Goal: Task Accomplishment & Management: Complete application form

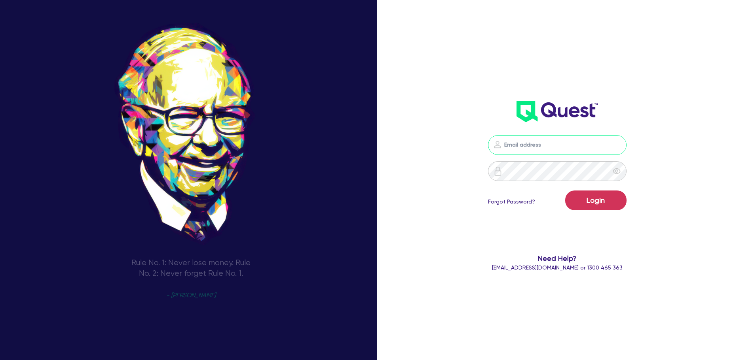
click at [511, 137] on input "email" at bounding box center [557, 145] width 138 height 20
type input "[EMAIL_ADDRESS][DOMAIN_NAME]"
click at [565, 191] on button "Login" at bounding box center [595, 201] width 61 height 20
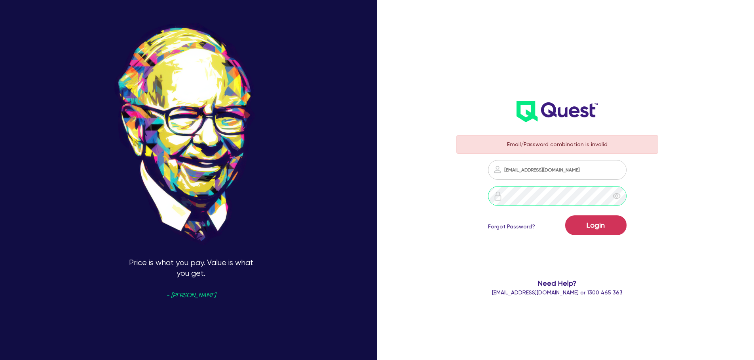
click at [483, 188] on div at bounding box center [557, 196] width 202 height 20
click at [620, 195] on icon "eye" at bounding box center [616, 196] width 8 height 6
click at [588, 231] on button "Login" at bounding box center [595, 226] width 61 height 20
click at [470, 195] on div at bounding box center [557, 196] width 202 height 20
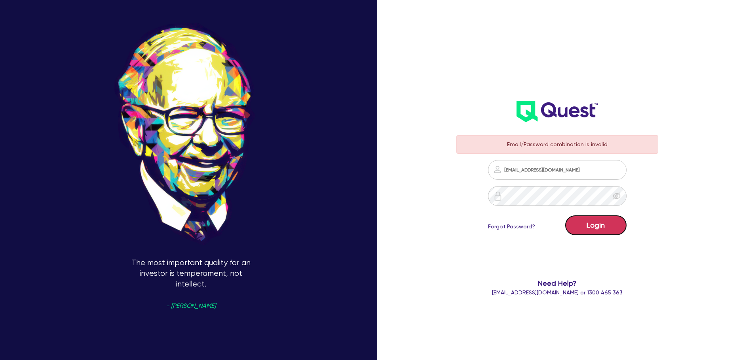
click at [591, 227] on button "Login" at bounding box center [595, 226] width 61 height 20
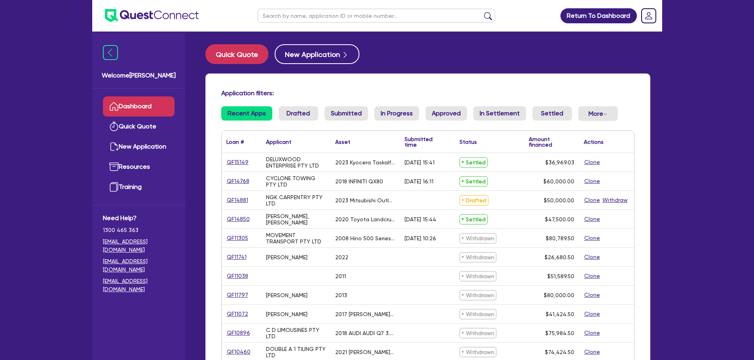
click at [134, 132] on link "Quick Quote" at bounding box center [139, 127] width 72 height 20
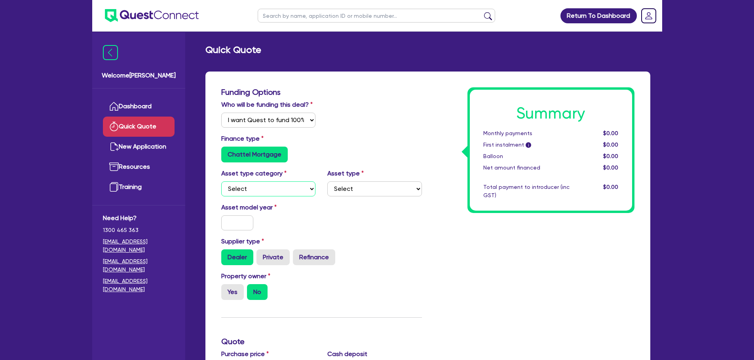
click at [275, 188] on select "Select Cars and light trucks Primary assets Secondary assets Tertiary assets" at bounding box center [268, 189] width 95 height 15
click at [276, 117] on select "Select I will fund 100% I will co-fund with Quest I want Quest to fund 100% Oth…" at bounding box center [268, 120] width 95 height 15
select select "Quest Finance - Platform Funding"
click at [221, 113] on select "Select I will fund 100% I will co-fund with Quest I want Quest to fund 100% Oth…" at bounding box center [268, 120] width 95 height 15
click at [265, 185] on select "Select Cars and light trucks Primary assets Secondary assets Tertiary assets" at bounding box center [268, 189] width 95 height 15
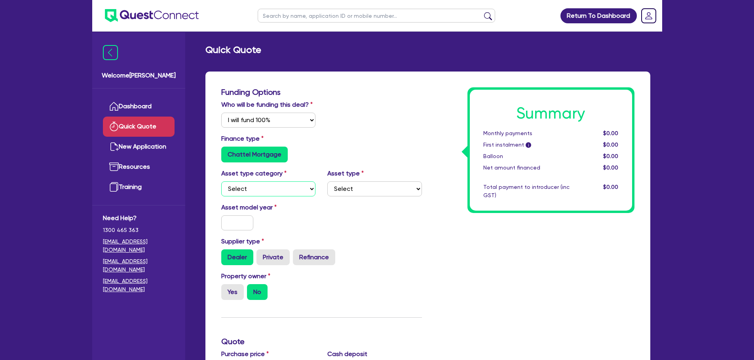
select select "CARS_AND_LIGHT_TRUCKS"
click at [221, 182] on select "Select Cars and light trucks Primary assets Secondary assets Tertiary assets" at bounding box center [268, 189] width 95 height 15
click at [355, 191] on select "Select Passenger vehicles Vans and utes Light trucks up to 4.5 tonne" at bounding box center [374, 189] width 95 height 15
select select "PASSENGER_VEHICLES"
click at [327, 182] on select "Select Passenger vehicles Vans and utes Light trucks up to 4.5 tonne" at bounding box center [374, 189] width 95 height 15
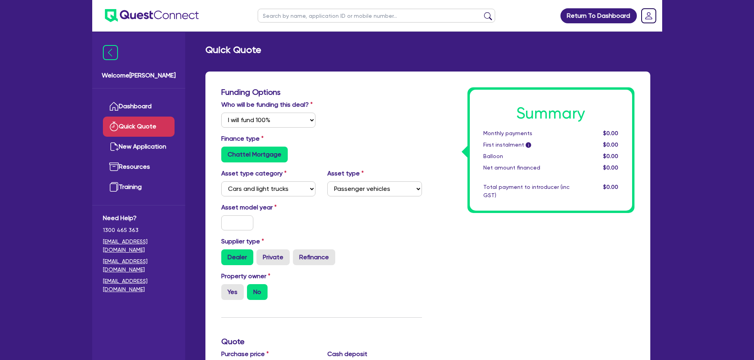
click at [242, 212] on div "Asset model year" at bounding box center [268, 217] width 106 height 28
click at [238, 216] on input "text" at bounding box center [237, 223] width 32 height 15
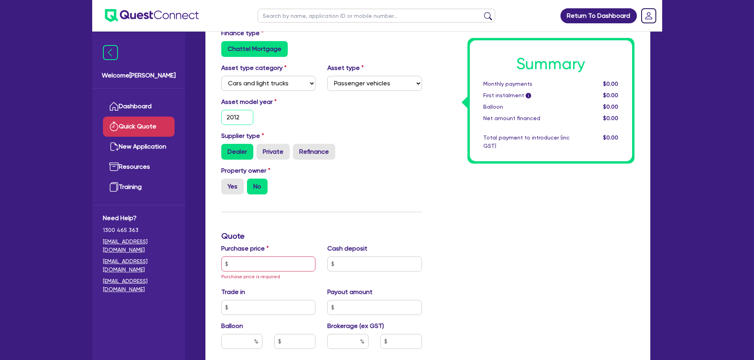
scroll to position [119, 0]
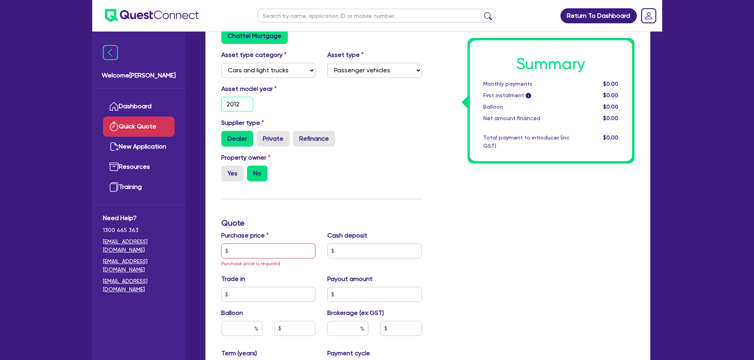
type input "2012"
click at [252, 262] on span "Purchase price is required" at bounding box center [250, 264] width 59 height 6
click at [252, 255] on input "text" at bounding box center [268, 251] width 95 height 15
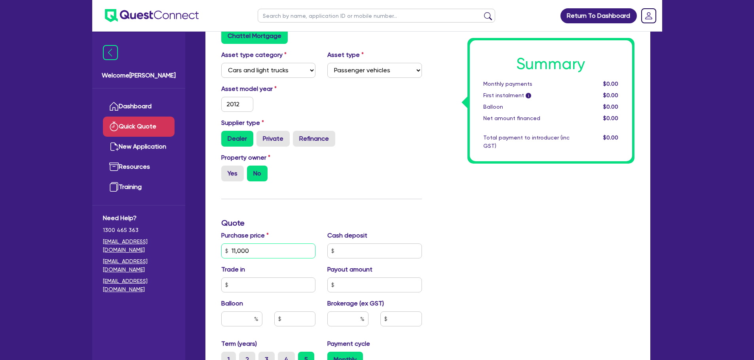
type input "11,000"
click at [384, 248] on input "text" at bounding box center [374, 251] width 95 height 15
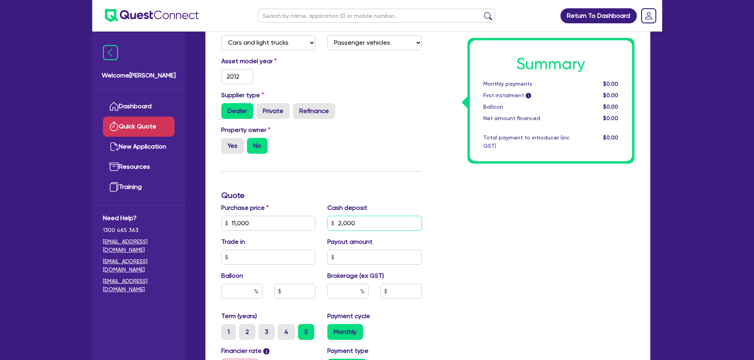
scroll to position [198, 0]
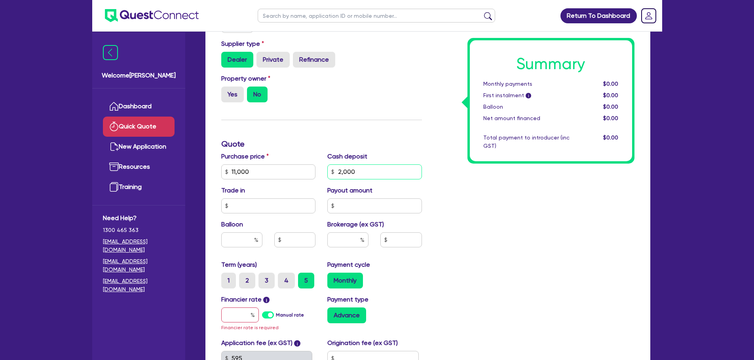
type input "2,000"
click at [275, 200] on input "text" at bounding box center [268, 206] width 95 height 15
type input "0"
click at [353, 237] on input "text" at bounding box center [347, 240] width 41 height 15
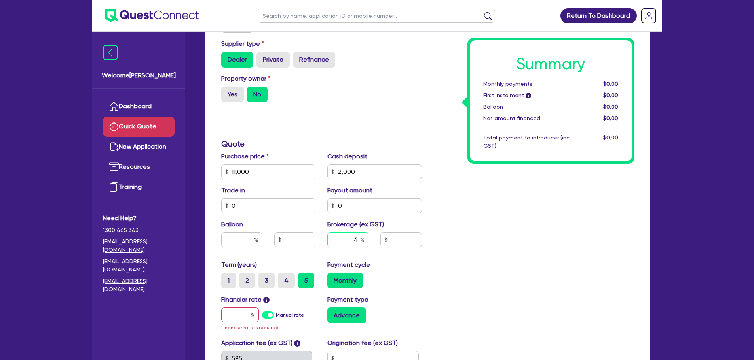
type input "4"
click at [250, 240] on input "text" at bounding box center [241, 240] width 41 height 15
type input "0"
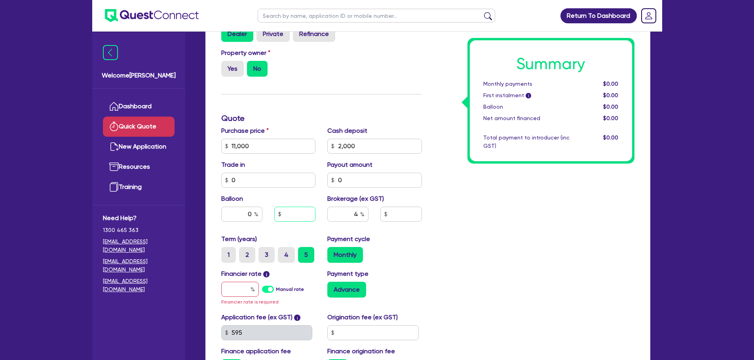
scroll to position [237, 0]
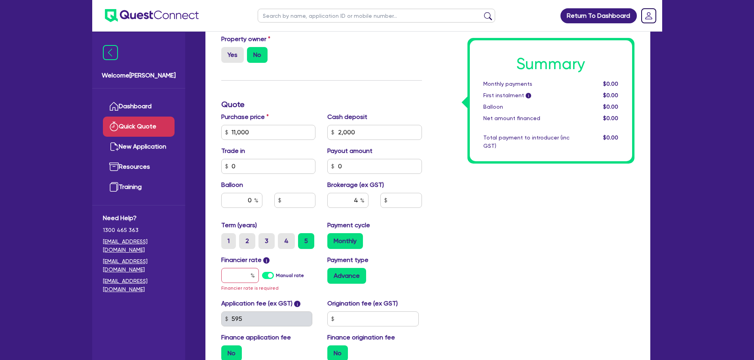
click at [242, 248] on label "2" at bounding box center [247, 241] width 16 height 16
click at [242, 239] on input "2" at bounding box center [241, 235] width 5 height 5
radio input "true"
click at [242, 276] on input "text" at bounding box center [240, 275] width 38 height 15
type input "1"
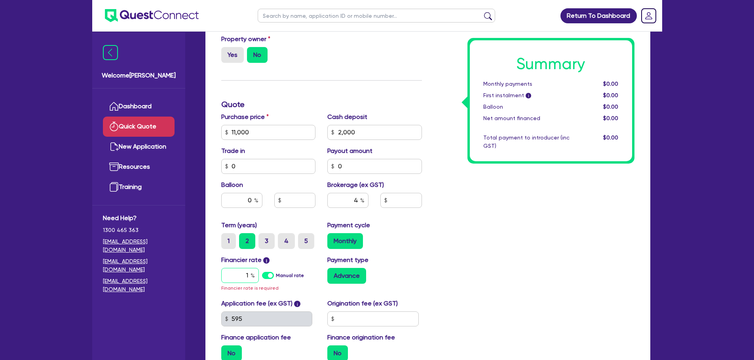
type input "360"
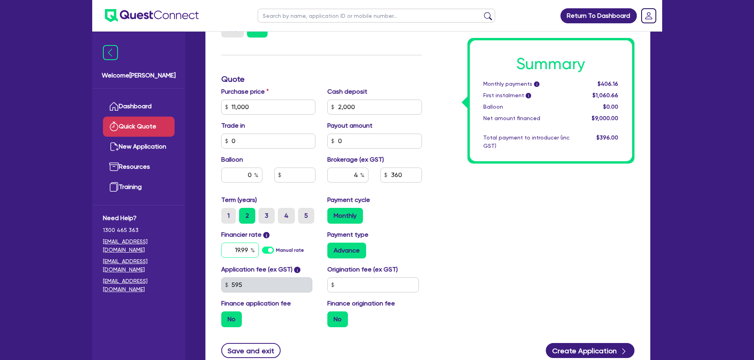
scroll to position [316, 0]
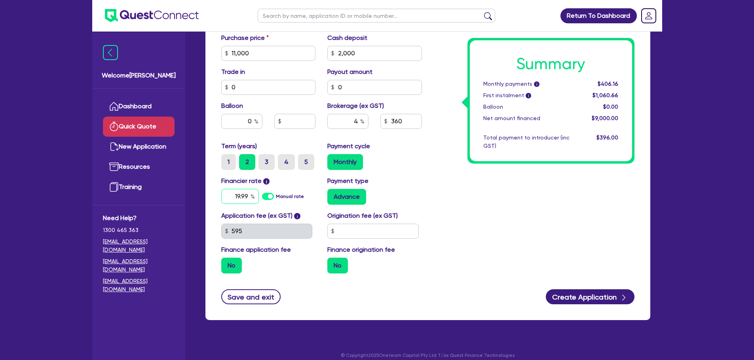
type input "19.99"
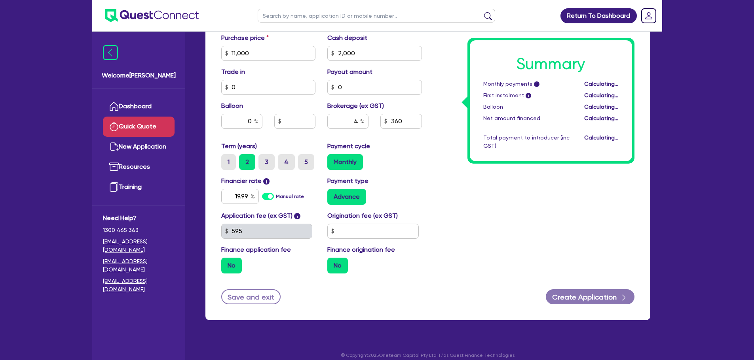
click at [326, 239] on div "Application fee (ex GST) i 595 Origination fee (ex GST) Finance application fee…" at bounding box center [321, 245] width 212 height 69
click at [337, 234] on input "text" at bounding box center [372, 231] width 91 height 15
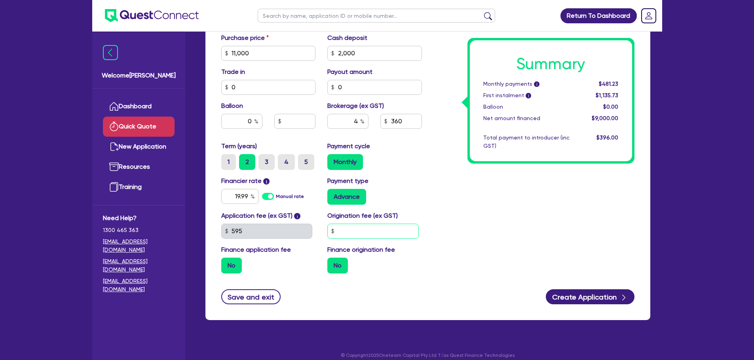
type input "1"
click at [439, 246] on div "Summary Monthly payments i $481.23 First instalment i $1,135.73 Balloon $0.00 N…" at bounding box center [534, 25] width 212 height 509
click at [335, 267] on label "No" at bounding box center [337, 266] width 21 height 16
click at [332, 263] on input "No" at bounding box center [329, 260] width 5 height 5
drag, startPoint x: 385, startPoint y: 235, endPoint x: 324, endPoint y: 229, distance: 61.6
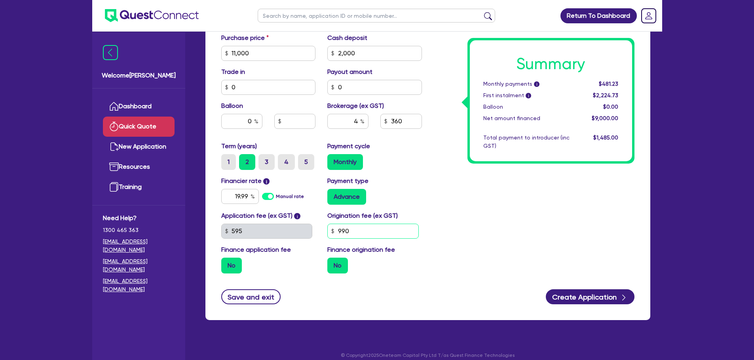
click at [324, 229] on div "Origination fee (ex GST) 990" at bounding box center [374, 225] width 106 height 28
type input "550"
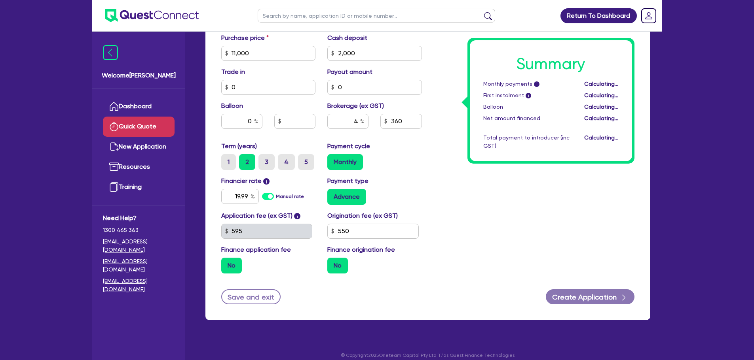
click at [456, 192] on div "Summary Monthly payments i Calculating... First instalment i Calculating... Bal…" at bounding box center [534, 25] width 212 height 509
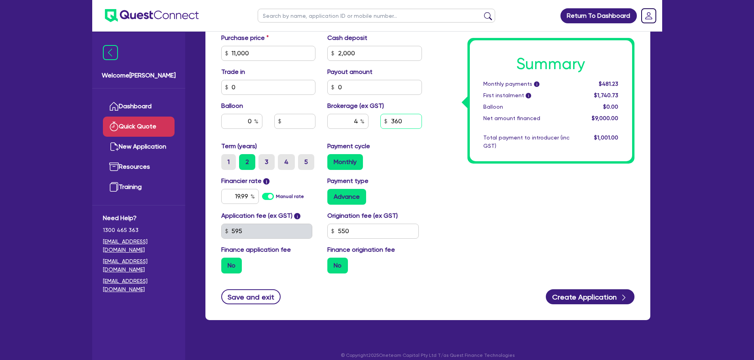
drag, startPoint x: 388, startPoint y: 119, endPoint x: 379, endPoint y: 117, distance: 9.7
click at [379, 117] on div "360" at bounding box center [400, 121] width 53 height 15
type input "900"
type input "10"
click at [446, 178] on div "Summary Monthly payments i $510.96 First instalment i $1,770.46 Balloon $0.00 N…" at bounding box center [534, 25] width 212 height 509
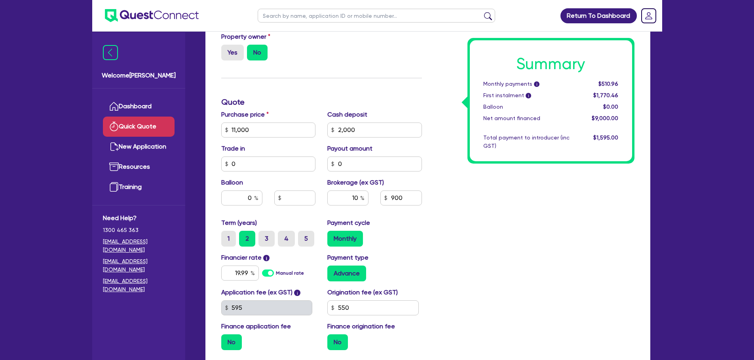
scroll to position [237, 0]
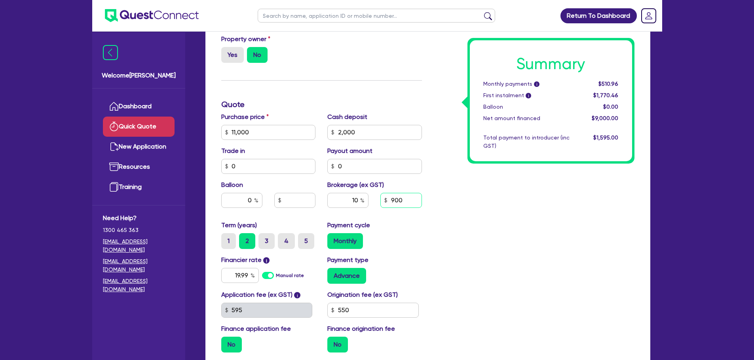
drag, startPoint x: 404, startPoint y: 201, endPoint x: 386, endPoint y: 201, distance: 17.4
click at [386, 201] on div "900" at bounding box center [400, 200] width 41 height 15
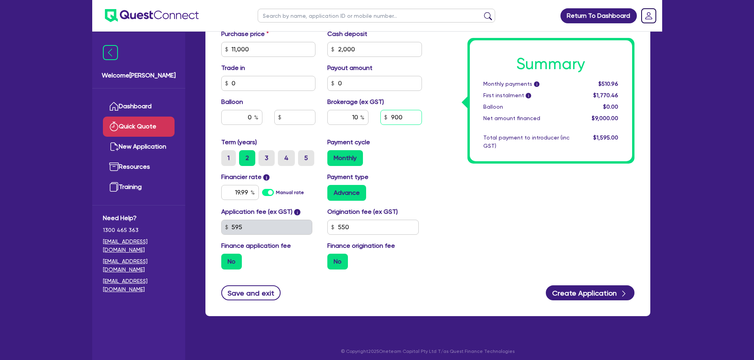
scroll to position [325, 0]
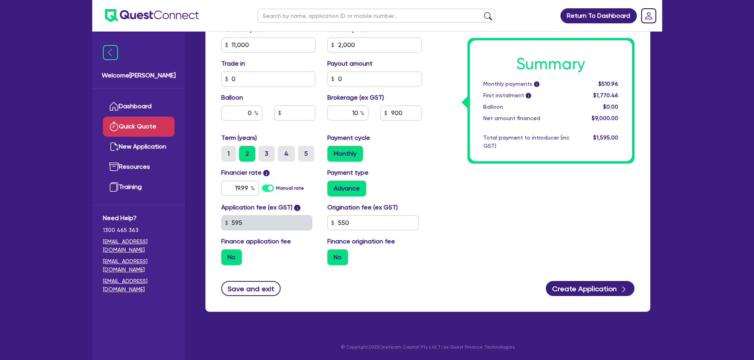
click at [230, 153] on label "1" at bounding box center [228, 154] width 15 height 16
click at [226, 151] on input "1" at bounding box center [223, 148] width 5 height 5
radio input "true"
click at [248, 156] on label "2" at bounding box center [247, 154] width 16 height 16
click at [244, 151] on input "2" at bounding box center [241, 148] width 5 height 5
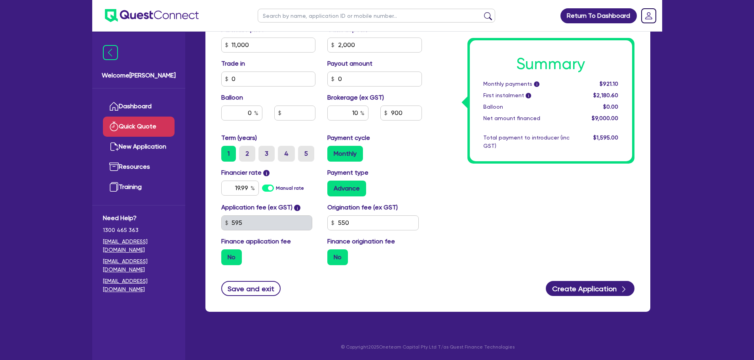
radio input "true"
drag, startPoint x: 405, startPoint y: 112, endPoint x: 373, endPoint y: 112, distance: 32.0
click at [373, 112] on div "10 900" at bounding box center [374, 116] width 106 height 21
type input "1,100"
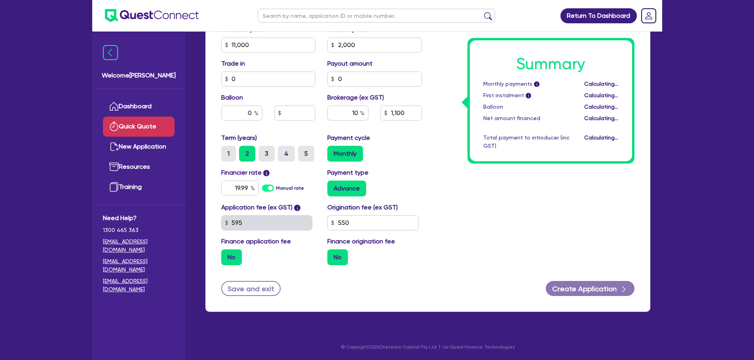
click at [395, 136] on div "Payment cycle Monthly" at bounding box center [374, 147] width 106 height 28
type input "12.22"
type input "1,100"
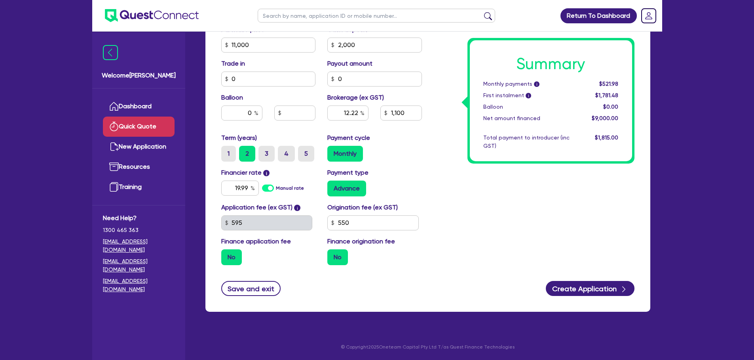
click at [222, 151] on label "1" at bounding box center [228, 154] width 15 height 16
click at [222, 151] on input "1" at bounding box center [223, 148] width 5 height 5
radio input "true"
type input "12.22"
type input "1,100"
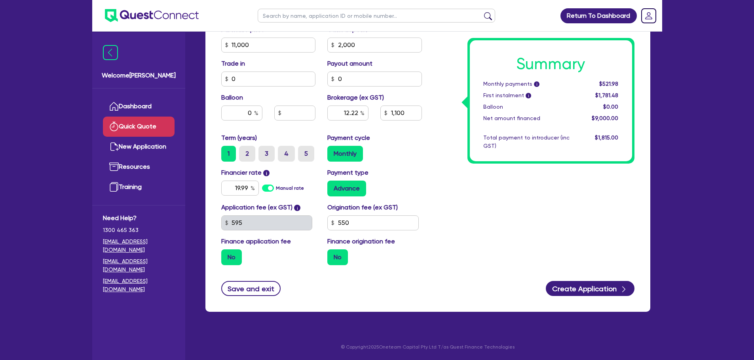
type input "12.22"
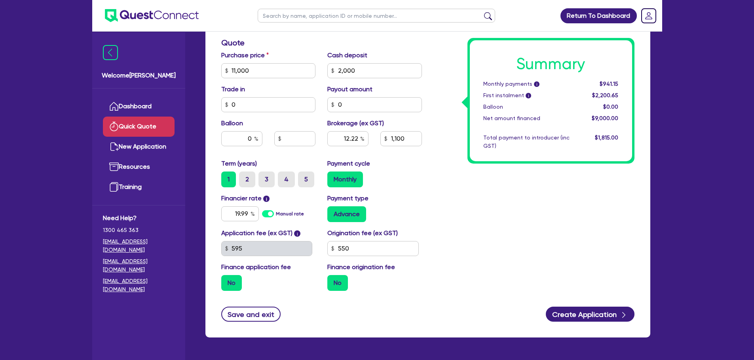
scroll to position [285, 0]
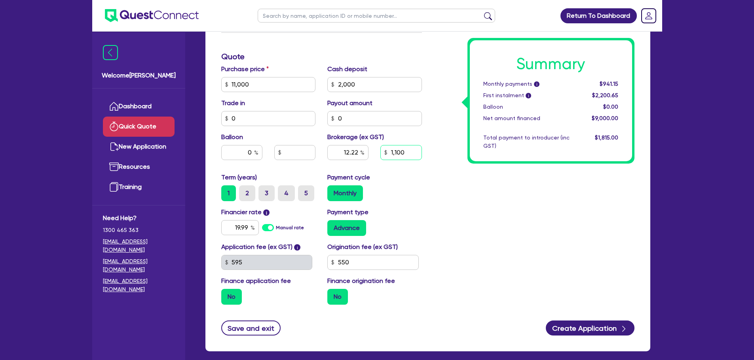
drag, startPoint x: 405, startPoint y: 151, endPoint x: 379, endPoint y: 149, distance: 26.2
click at [379, 149] on div "1,100" at bounding box center [400, 152] width 53 height 15
type input "1"
type input "12.22"
type input "15"
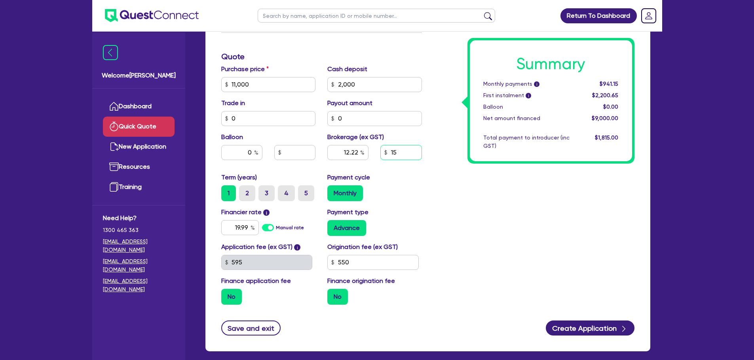
type input "12.22"
type input "150"
type input "12.22"
type input "1,500"
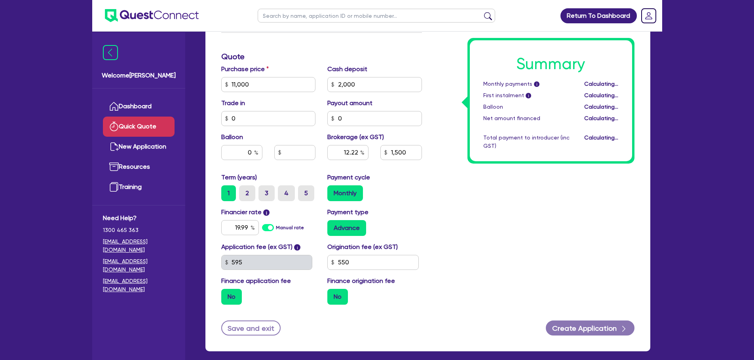
type input "16.66"
type input "1,500"
click at [408, 166] on div "16.66 1,500" at bounding box center [374, 155] width 106 height 21
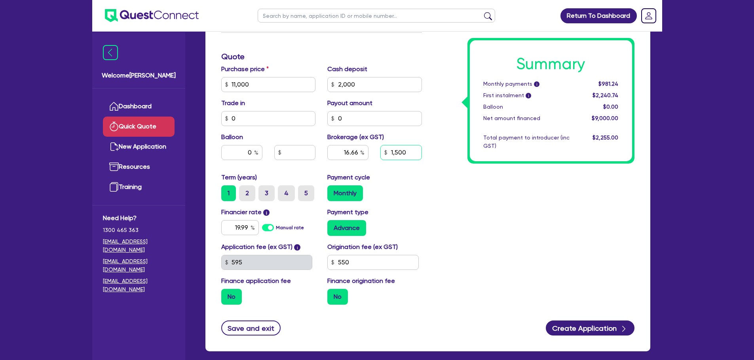
drag, startPoint x: 416, startPoint y: 155, endPoint x: 373, endPoint y: 151, distance: 43.3
click at [373, 151] on div "16.66 1,500" at bounding box center [374, 155] width 106 height 21
type input "16.66"
type input "1"
type input "16.66"
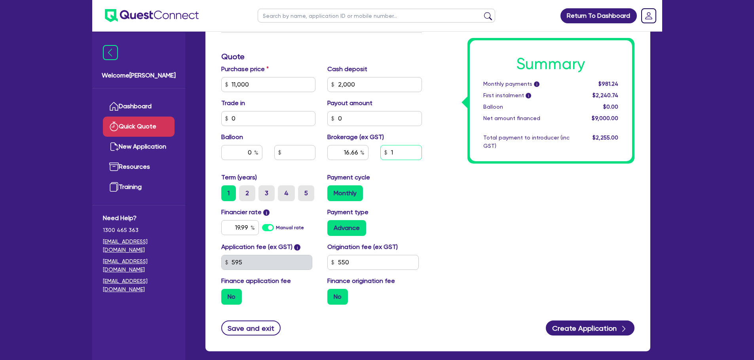
type input "10"
type input "16.66"
type input "100"
type input "16.66"
type input "1,000"
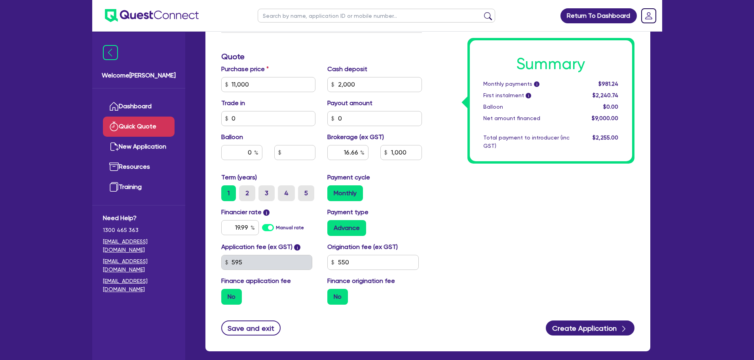
type input "11.11"
type input "1,000"
click at [405, 193] on div "Monthly" at bounding box center [374, 194] width 95 height 16
drag, startPoint x: 413, startPoint y: 153, endPoint x: 375, endPoint y: 157, distance: 38.2
click at [375, 157] on div "1,000" at bounding box center [400, 152] width 53 height 15
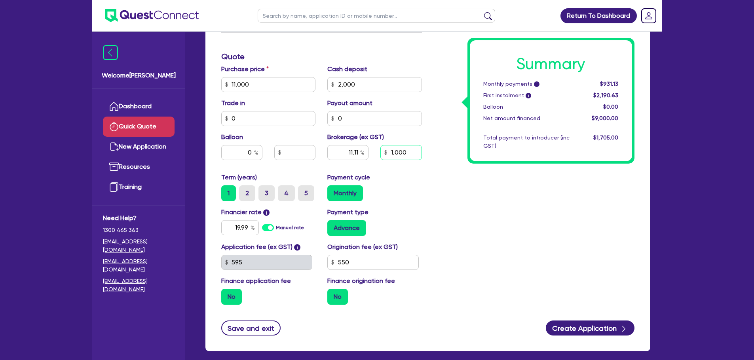
type input "11.11"
type input "1"
type input "11.11"
type input "15"
type input "11.11"
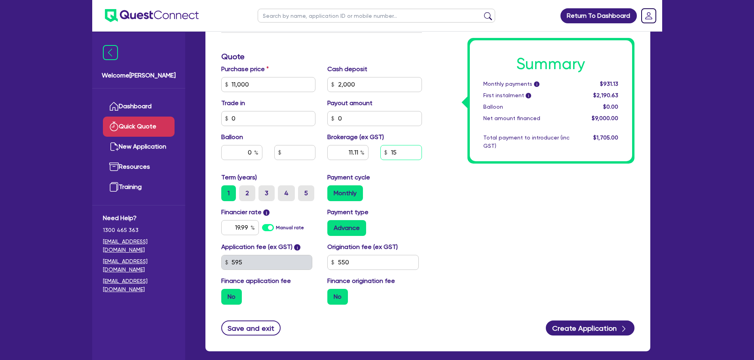
type input "150"
type input "11.11"
type input "1,500"
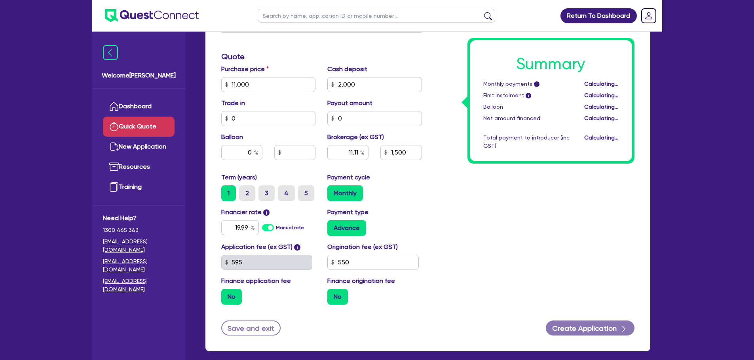
click at [402, 173] on div "Payment cycle Monthly" at bounding box center [374, 187] width 106 height 28
type input "16.66"
type input "1,500"
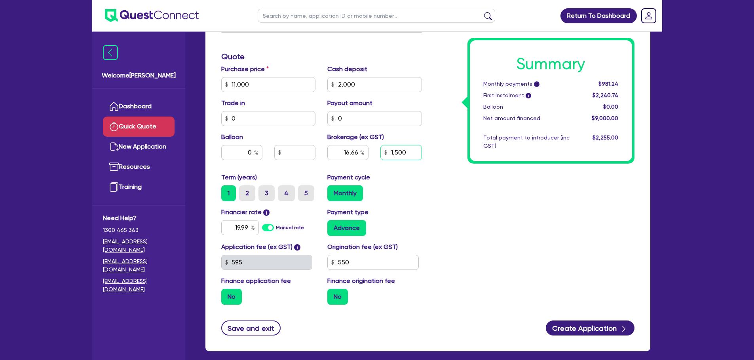
drag, startPoint x: 409, startPoint y: 151, endPoint x: 349, endPoint y: 146, distance: 60.4
click at [349, 146] on div "16.66 1,500" at bounding box center [374, 155] width 106 height 21
type input "16.66"
type input "1"
type input "16.66"
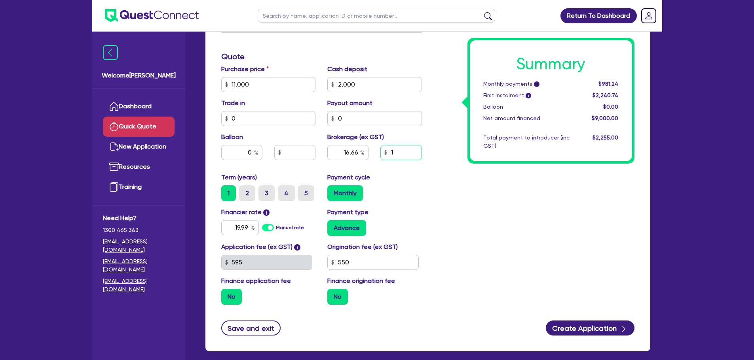
type input "10"
type input "16.66"
type input "100"
type input "16.66"
type input "1,000"
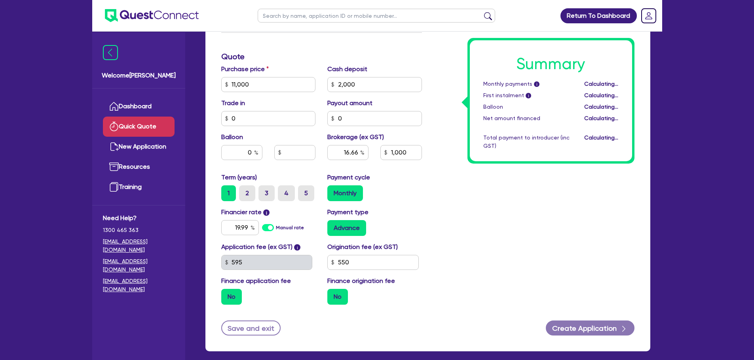
type input "11.11"
type input "1,000"
click at [525, 180] on div "Summary Monthly payments i Calculating... First instalment i Calculating... Bal…" at bounding box center [534, 56] width 212 height 509
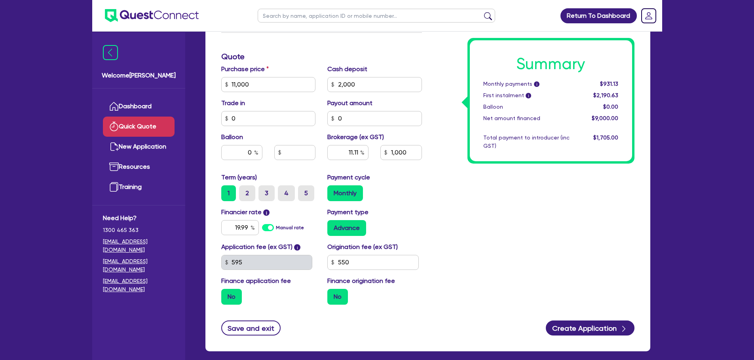
click at [245, 196] on label "2" at bounding box center [247, 194] width 16 height 16
click at [244, 191] on input "2" at bounding box center [241, 188] width 5 height 5
radio input "true"
type input "11.11"
type input "1,000"
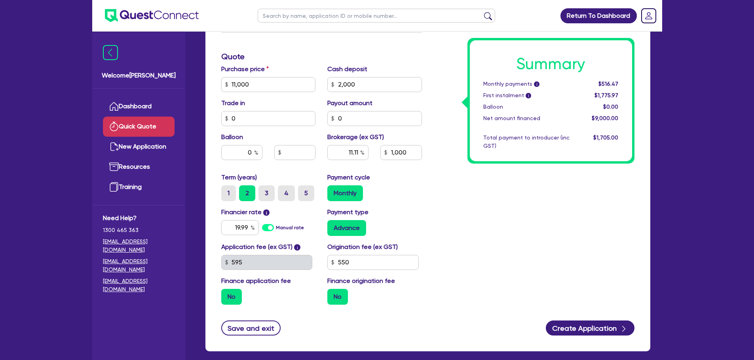
type input "11.11"
type input "1,000"
click at [231, 195] on label "1" at bounding box center [228, 194] width 15 height 16
click at [226, 191] on input "1" at bounding box center [223, 188] width 5 height 5
radio input "true"
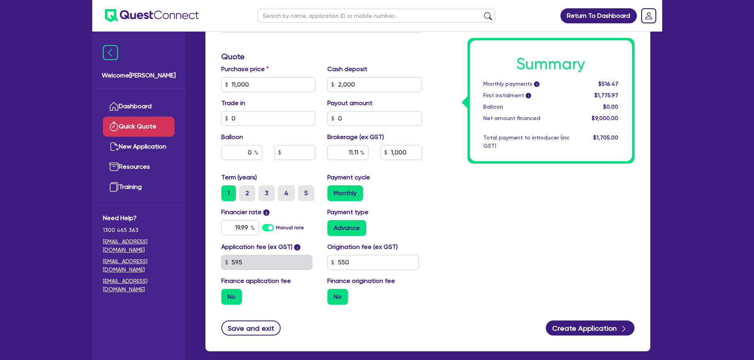
type input "11.11"
type input "1,000"
type input "11.11"
type input "1,000"
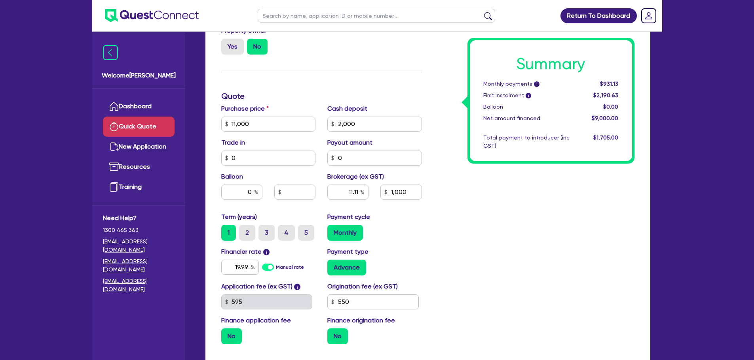
click at [659, 271] on div "Quick Quote Funding Options Who will be funding this deal? Select I will fund 1…" at bounding box center [427, 100] width 468 height 602
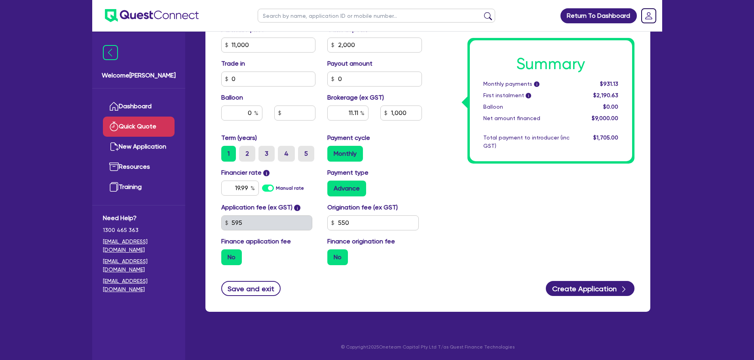
scroll to position [285, 0]
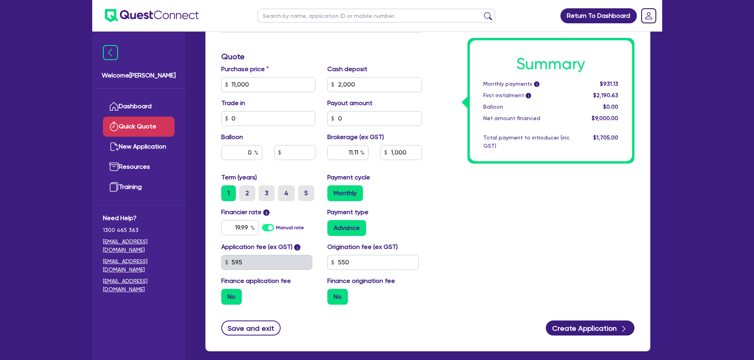
click at [248, 195] on label "2" at bounding box center [247, 194] width 16 height 16
click at [244, 191] on input "2" at bounding box center [241, 188] width 5 height 5
radio input "true"
type input "11.11"
type input "1,000"
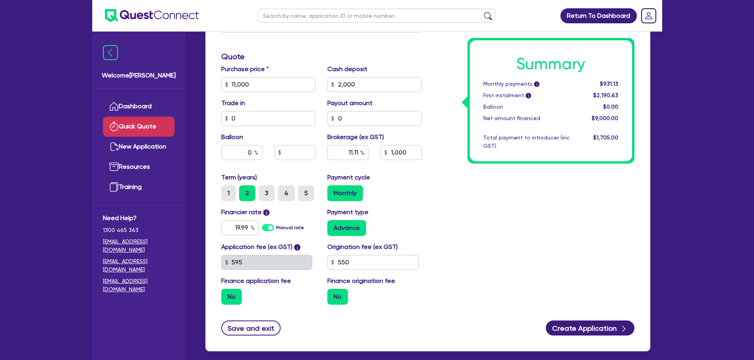
type input "11.11"
type input "1,000"
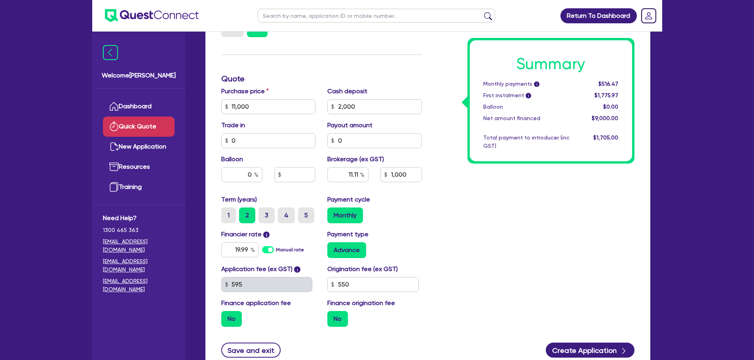
scroll to position [277, 0]
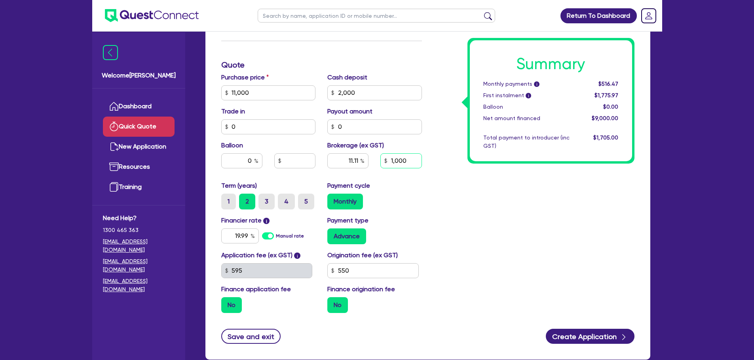
drag, startPoint x: 409, startPoint y: 161, endPoint x: 377, endPoint y: 155, distance: 32.1
click at [377, 155] on div "1,000" at bounding box center [400, 160] width 53 height 15
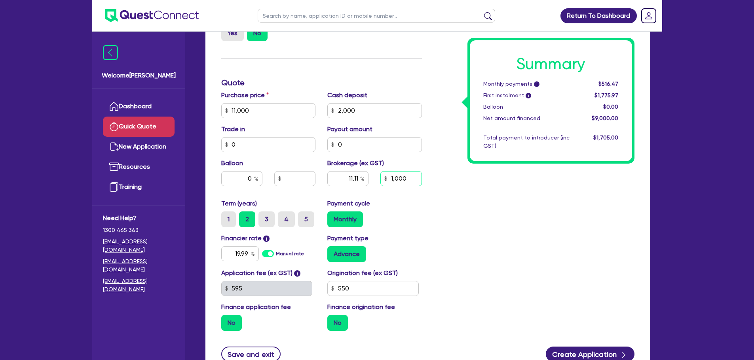
scroll to position [325, 0]
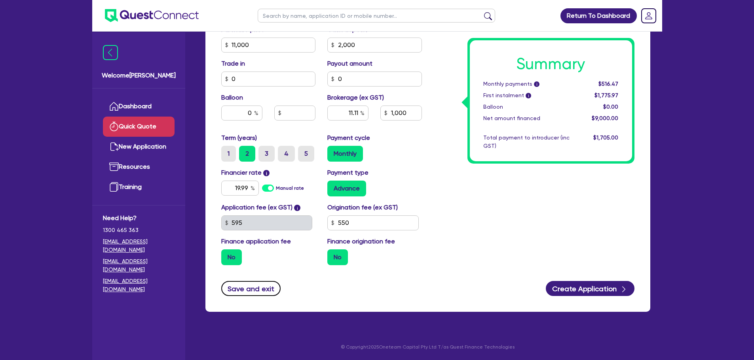
click at [251, 292] on button "Save and exit" at bounding box center [251, 288] width 60 height 15
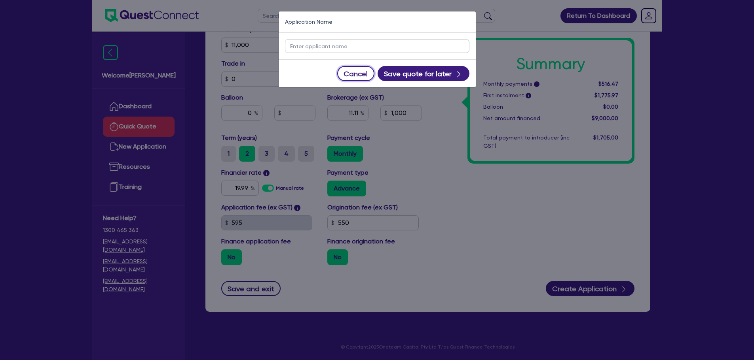
click at [356, 79] on button "Cancel" at bounding box center [355, 73] width 37 height 15
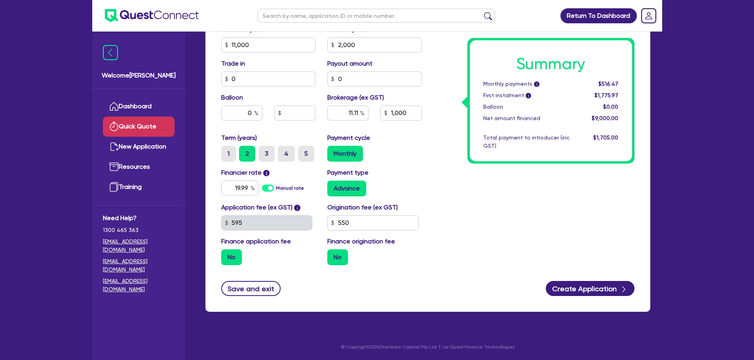
click at [276, 139] on div "Term (years) 1 2 3 4 5" at bounding box center [268, 147] width 106 height 28
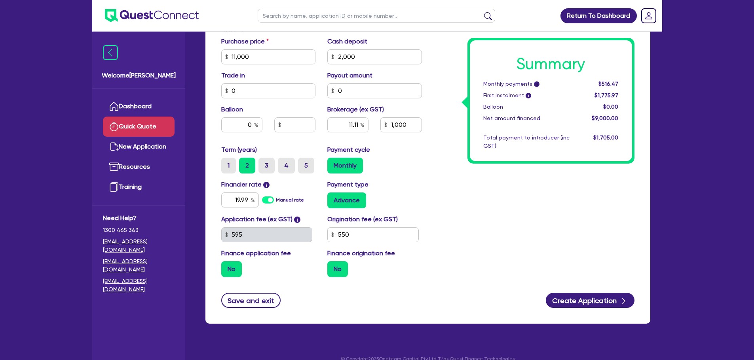
scroll to position [316, 0]
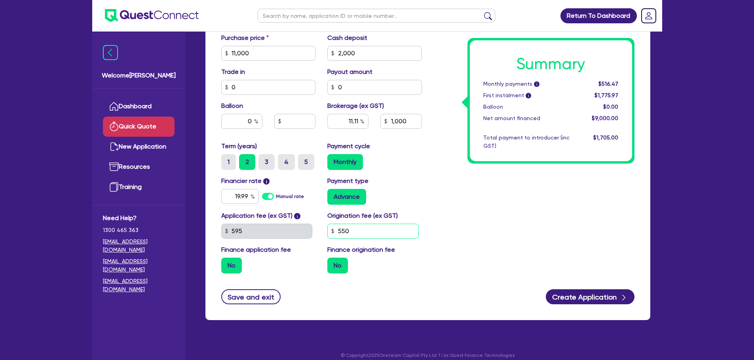
click at [305, 231] on div "Application fee (ex GST) i 595 Origination fee (ex GST) 550 Finance application…" at bounding box center [321, 245] width 212 height 69
type input "11.11"
type input "1,000"
type input "9"
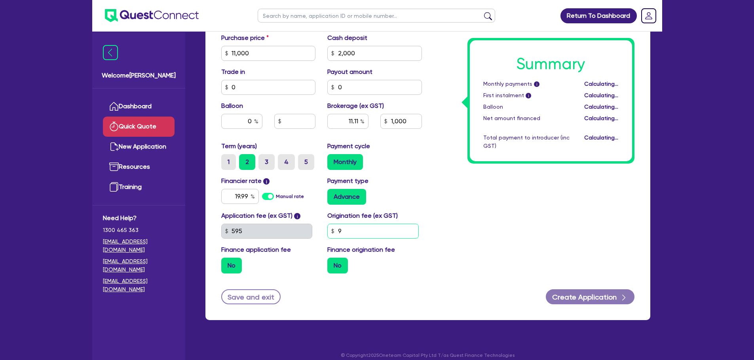
type input "11.11"
type input "1,000"
type input "990"
type input "11.11"
type input "1,000"
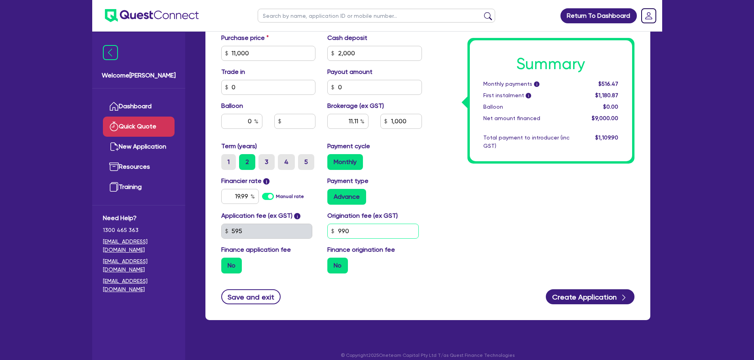
type input "990"
type input "11.11"
type input "1,000"
type input "11.11"
type input "1,000"
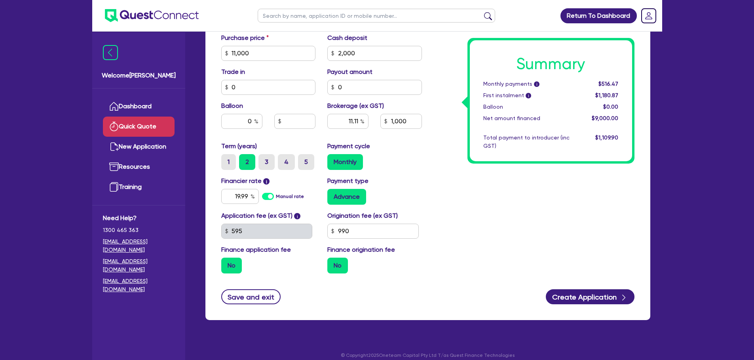
click at [512, 238] on div "Summary Monthly payments i $516.47 First instalment i $1,180.87 Balloon $0.00 N…" at bounding box center [534, 25] width 212 height 509
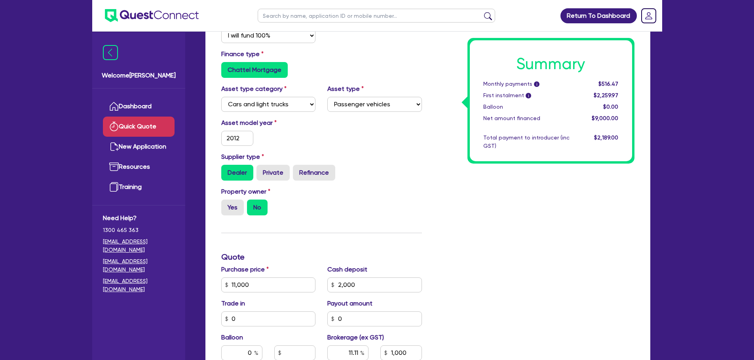
scroll to position [0, 0]
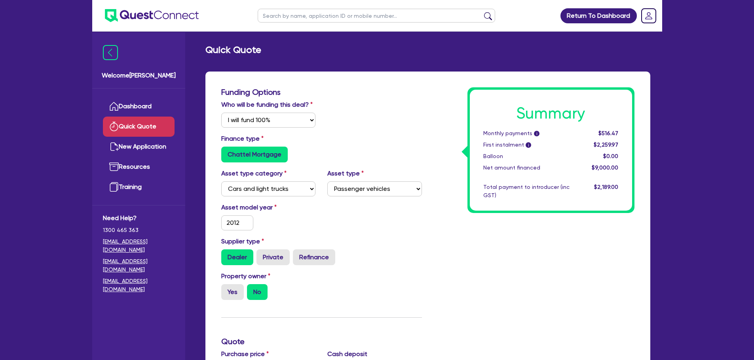
click at [301, 18] on input "text" at bounding box center [376, 16] width 237 height 14
click at [329, 140] on div "Finance type Chattel Mortgage" at bounding box center [321, 148] width 212 height 28
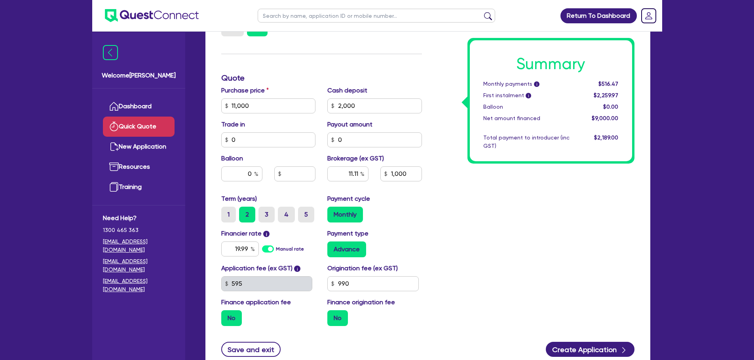
scroll to position [325, 0]
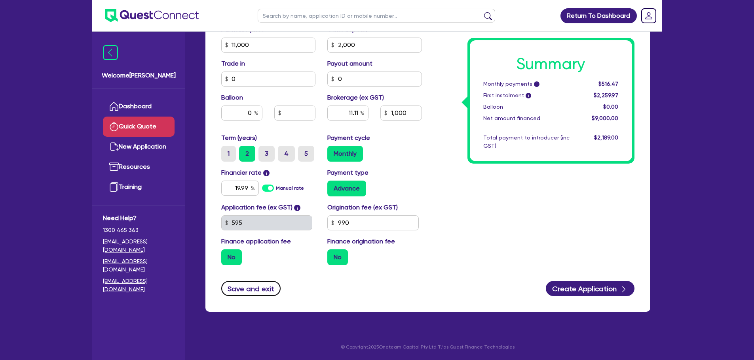
click at [263, 287] on button "Save and exit" at bounding box center [251, 288] width 60 height 15
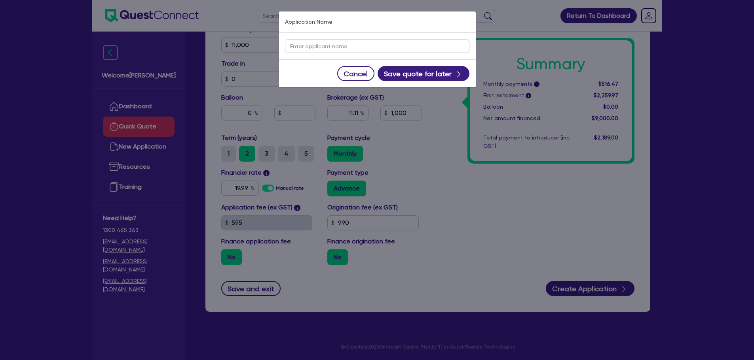
click at [341, 50] on input "text" at bounding box center [377, 46] width 184 height 14
paste input "Luvsanchoindon, Battsengel"
drag, startPoint x: 333, startPoint y: 46, endPoint x: 286, endPoint y: 44, distance: 46.7
click at [286, 44] on input "Luvsanchoindon, Battsengel" at bounding box center [377, 46] width 184 height 14
click at [333, 47] on input "Battsengel" at bounding box center [377, 46] width 184 height 14
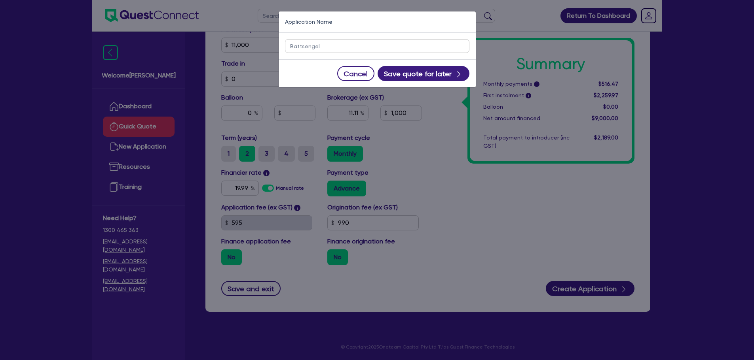
paste input "Luvsanchoindon,"
type input "Battsengel Luvsanchoindon"
click at [435, 78] on button "Save quote for later" at bounding box center [423, 73] width 92 height 15
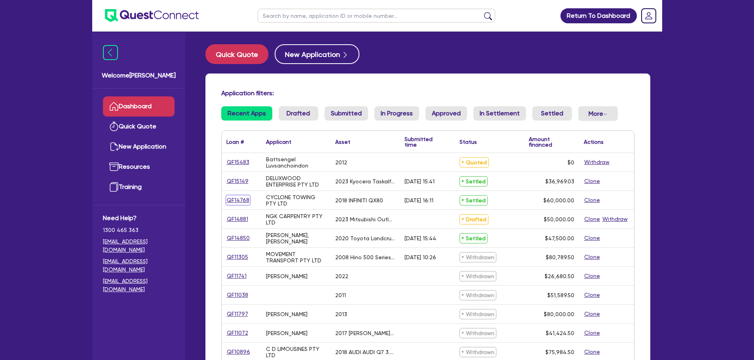
click at [245, 199] on link "QF14768" at bounding box center [237, 200] width 23 height 9
select select "CARS_AND_LIGHT_TRUCKS"
select select "PASSENGER_VEHICLES"
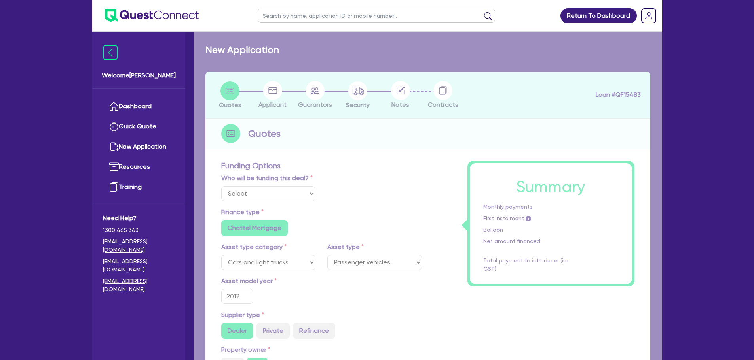
select select "Quest Finance - Own Book"
type input "2018"
type input "75,000"
type input "15,000"
type input "11"
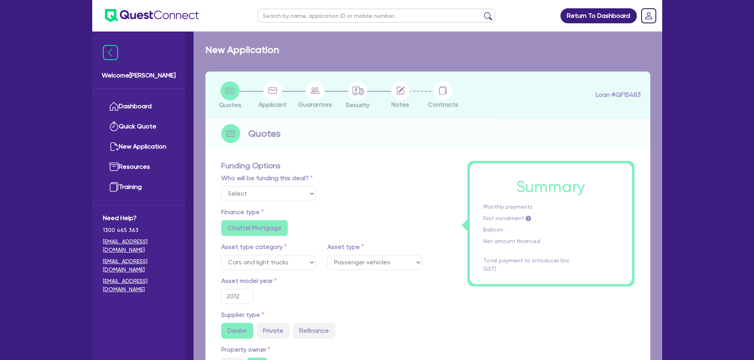
type input "6,600"
radio input "false"
radio input "true"
type input "18.45"
